Goal: Information Seeking & Learning: Learn about a topic

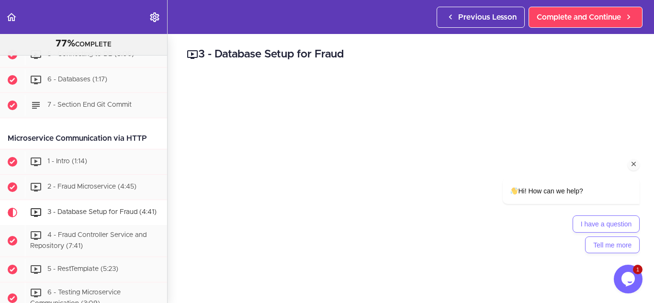
scroll to position [574, 0]
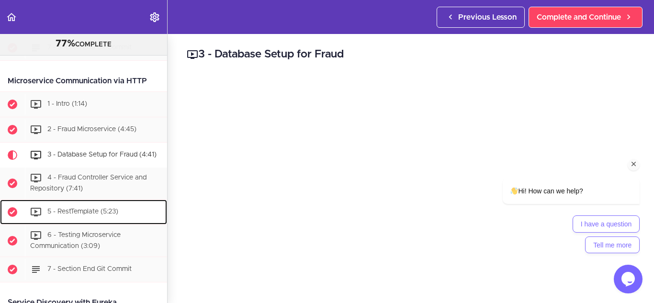
click at [98, 213] on div "5 - RestTemplate (5:23)" at bounding box center [96, 212] width 142 height 21
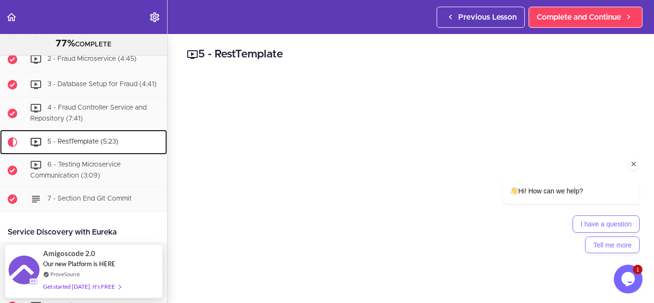
scroll to position [644, 0]
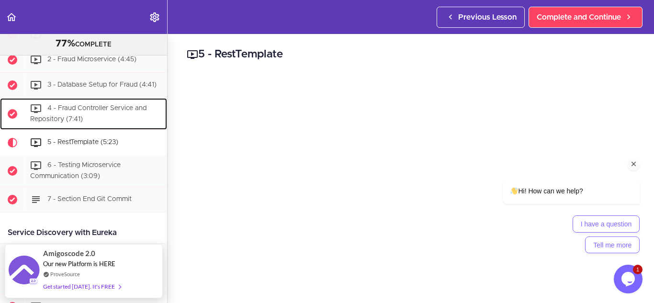
click at [88, 128] on div "4 - Fraud Controller Service and Repository (7:41)" at bounding box center [96, 114] width 142 height 32
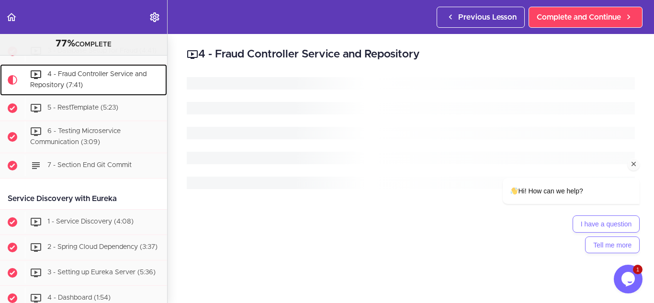
scroll to position [679, 0]
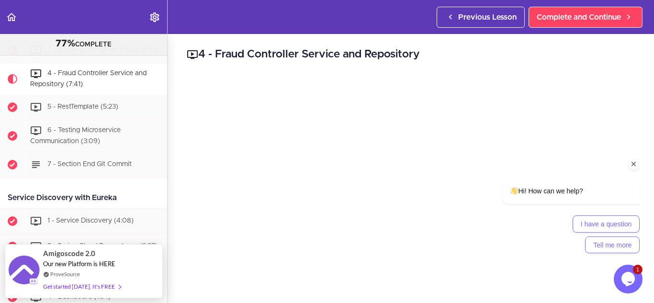
click at [633, 161] on icon "Chat attention grabber" at bounding box center [634, 164] width 9 height 9
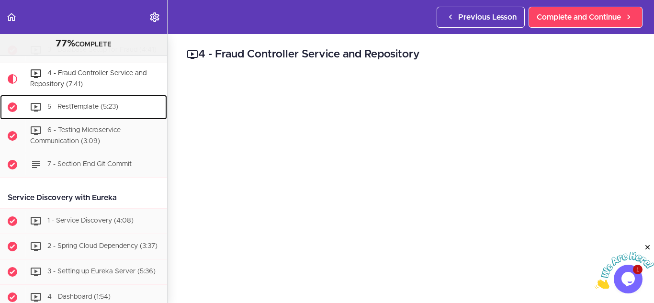
click at [87, 110] on span "5 - RestTemplate (5:23)" at bounding box center [82, 106] width 71 height 7
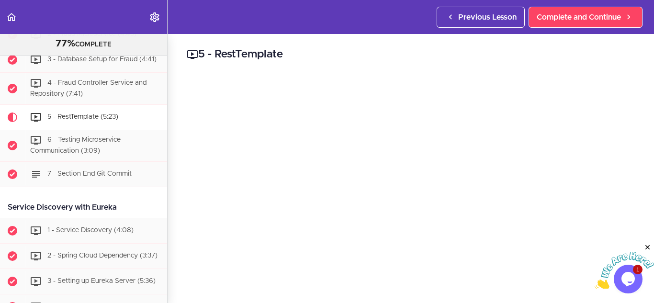
scroll to position [670, 0]
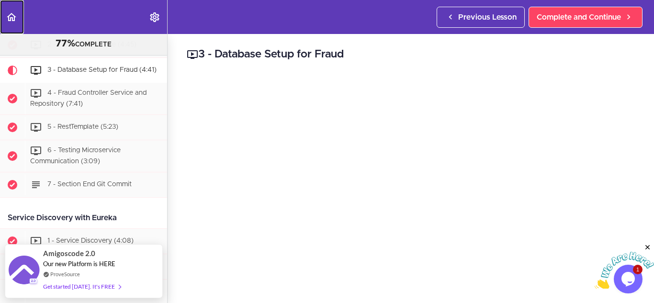
click at [11, 14] on use "Back to course curriculum" at bounding box center [12, 17] width 10 height 8
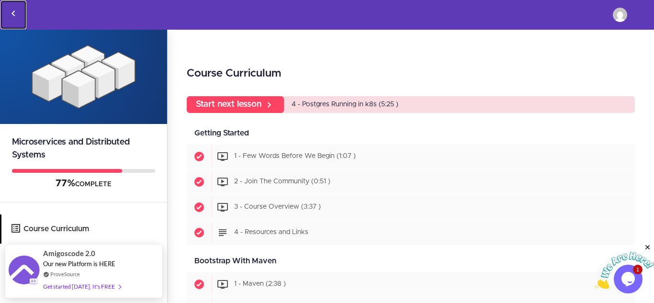
click at [16, 11] on icon "Back to courses" at bounding box center [13, 13] width 11 height 11
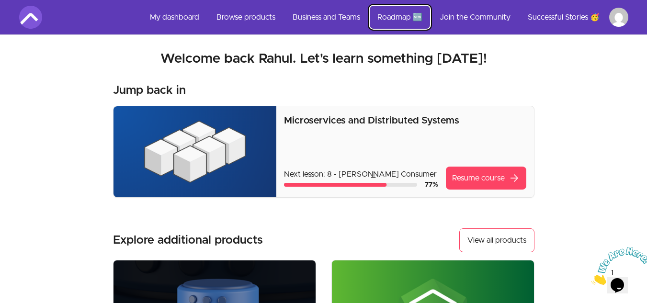
click at [395, 16] on link "Roadmap 🆕" at bounding box center [400, 17] width 60 height 23
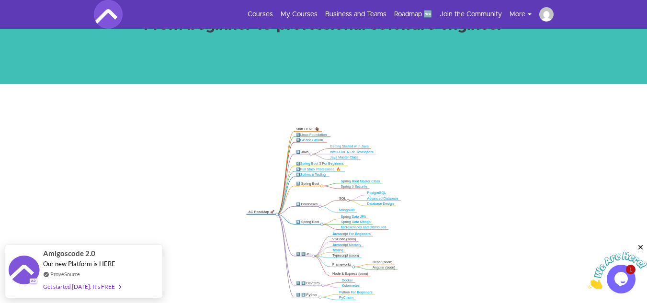
scroll to position [115, 0]
